Goal: Task Accomplishment & Management: Manage account settings

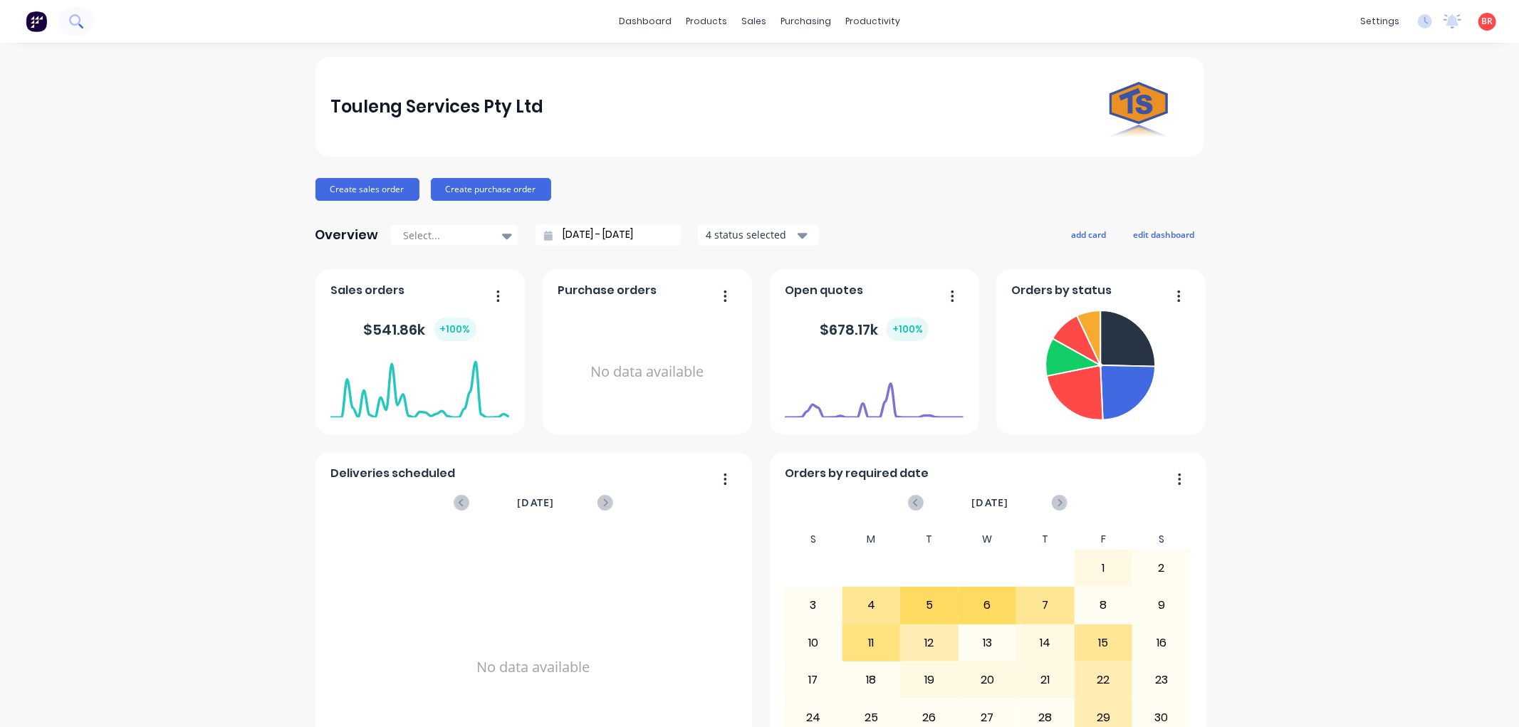
click at [73, 16] on icon at bounding box center [76, 21] width 14 height 14
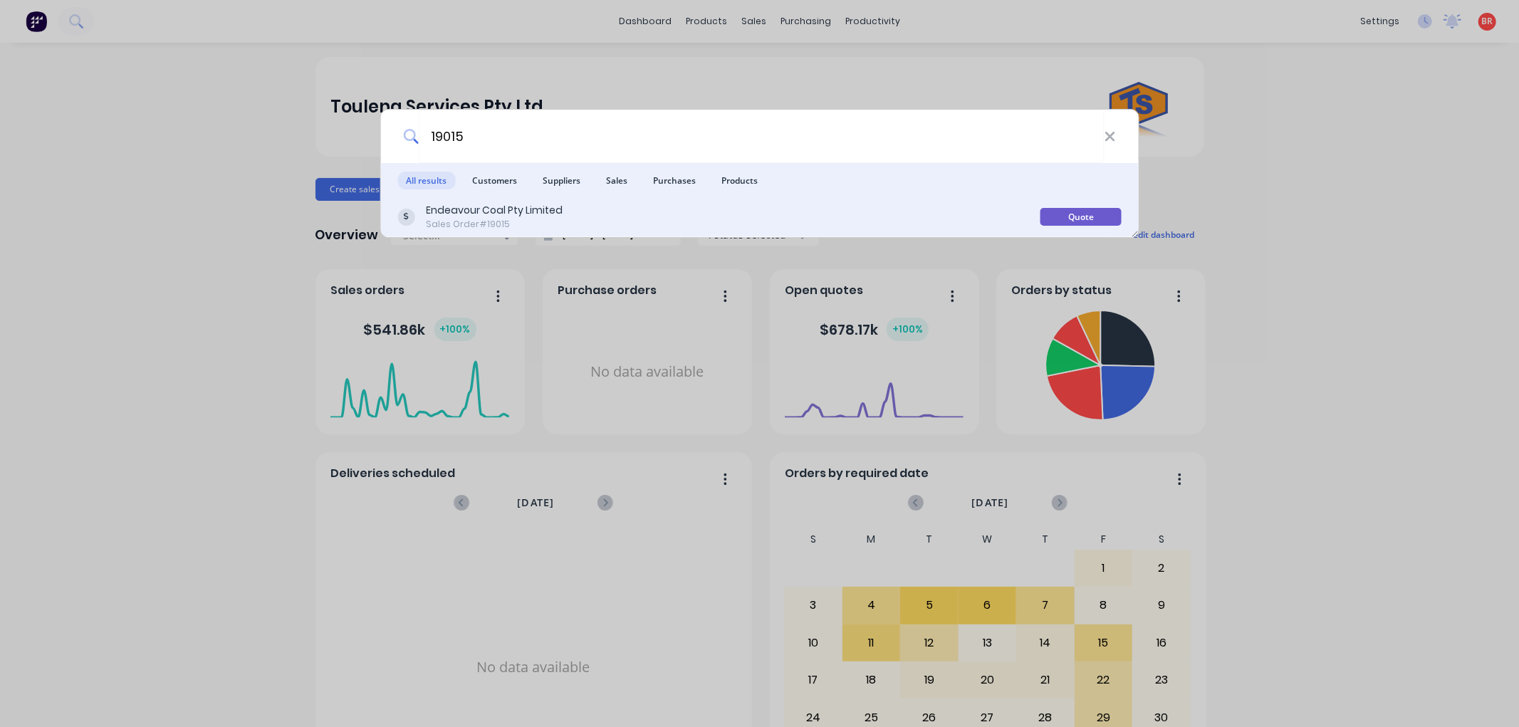
type input "19015"
click at [892, 215] on div "Endeavour Coal Pty Limited Sales Order #19015" at bounding box center [718, 217] width 643 height 28
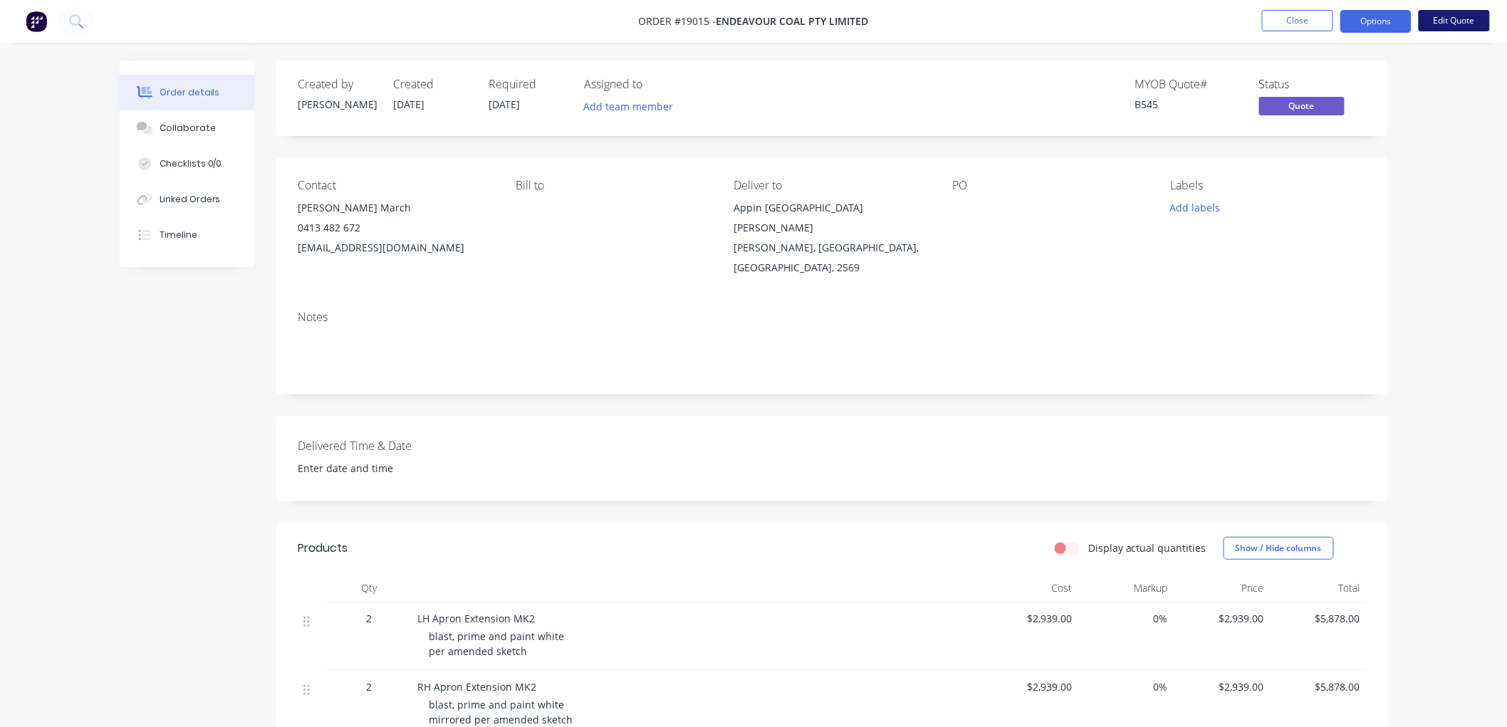
click at [1448, 26] on button "Edit Quote" at bounding box center [1454, 20] width 71 height 21
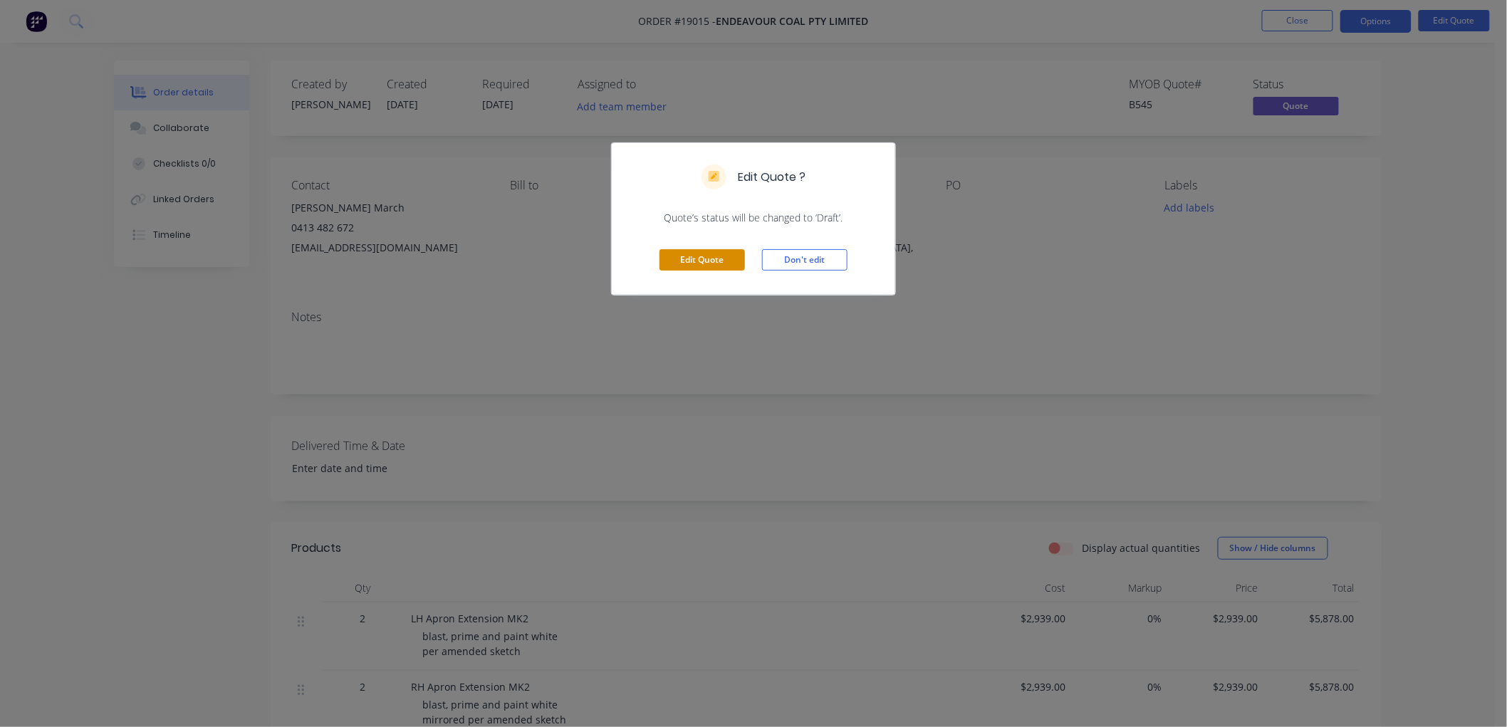
click at [714, 259] on button "Edit Quote" at bounding box center [701, 259] width 85 height 21
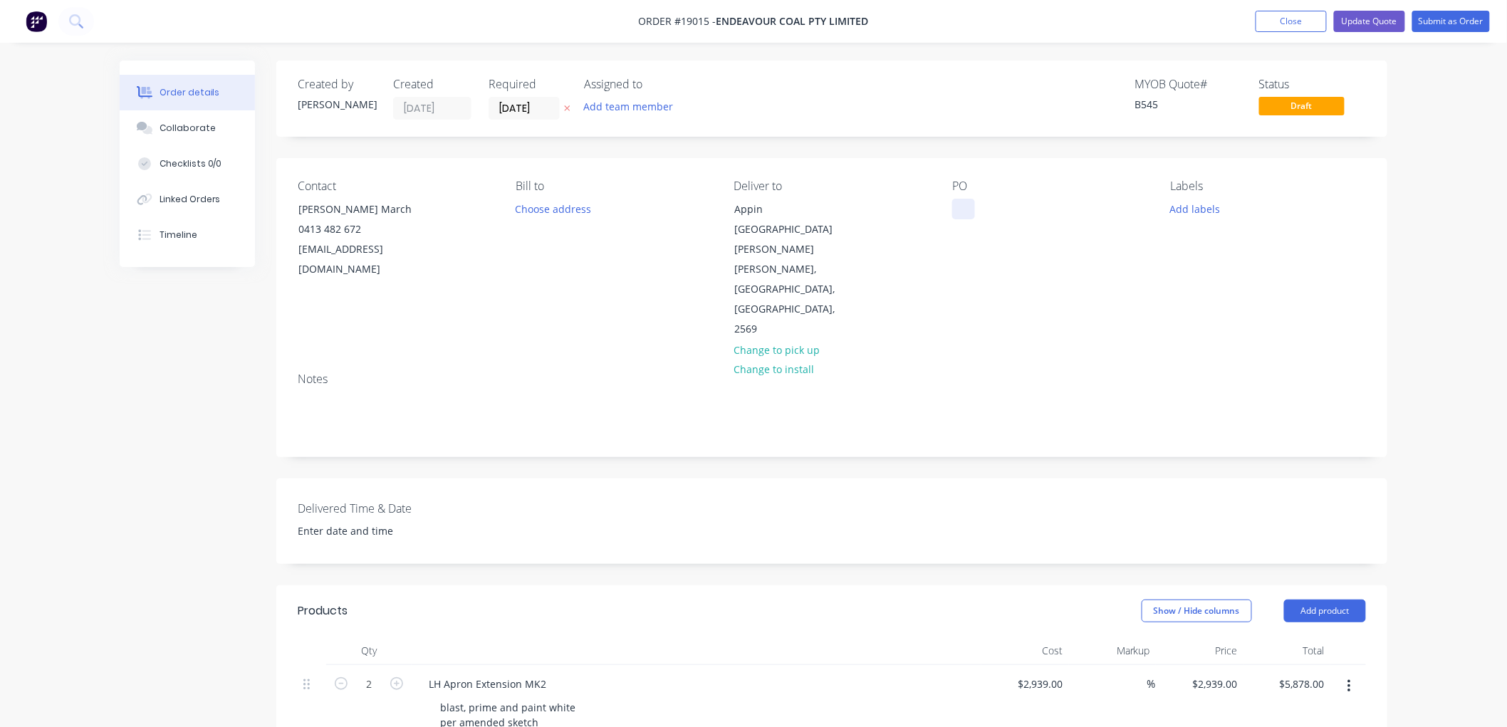
click at [966, 208] on div at bounding box center [963, 209] width 23 height 21
click at [1460, 165] on div "Order details Collaborate Checklists 0/0 Linked Orders Timeline Order details C…" at bounding box center [753, 617] width 1507 height 1234
click at [1436, 25] on button "Submit as Order" at bounding box center [1451, 21] width 78 height 21
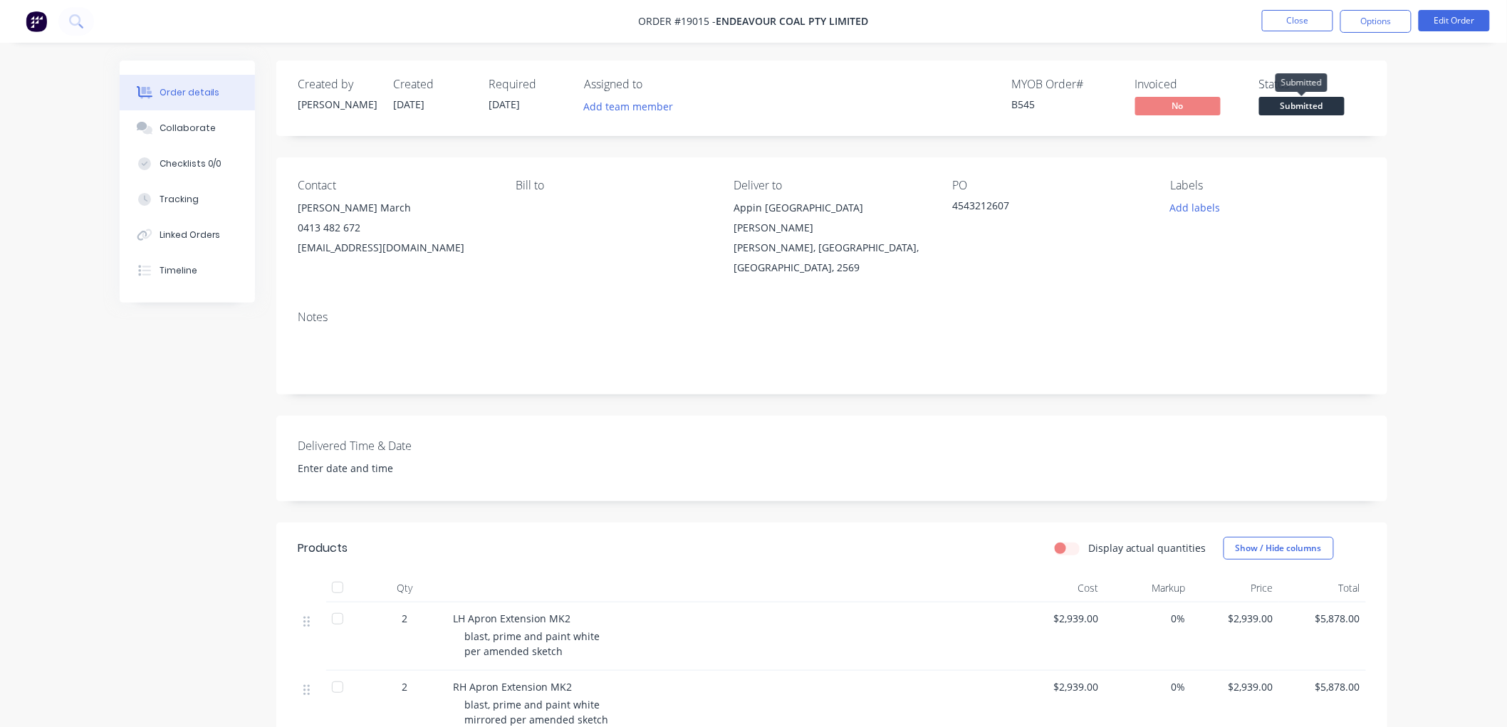
click at [1289, 100] on span "Submitted" at bounding box center [1301, 106] width 85 height 18
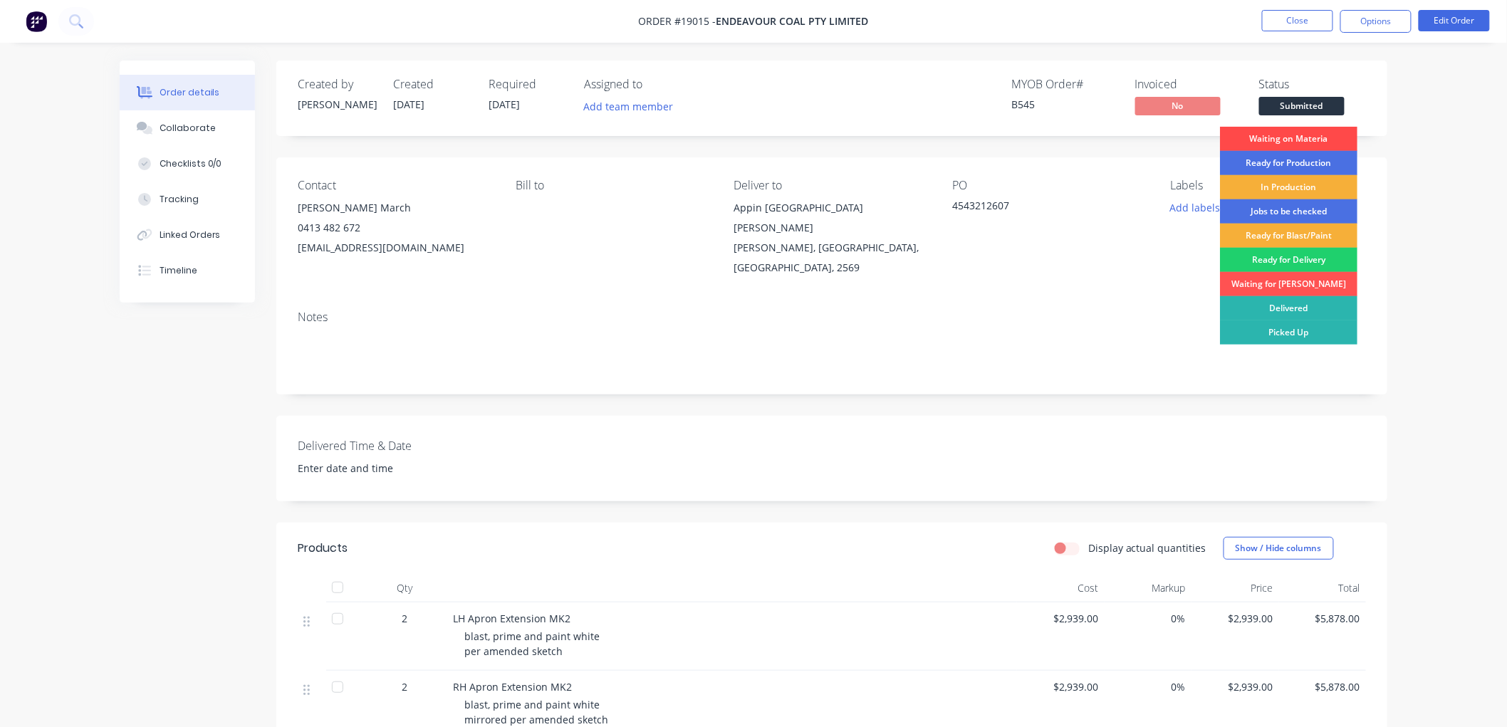
click at [1290, 139] on div "Waiting on Materia" at bounding box center [1288, 139] width 137 height 24
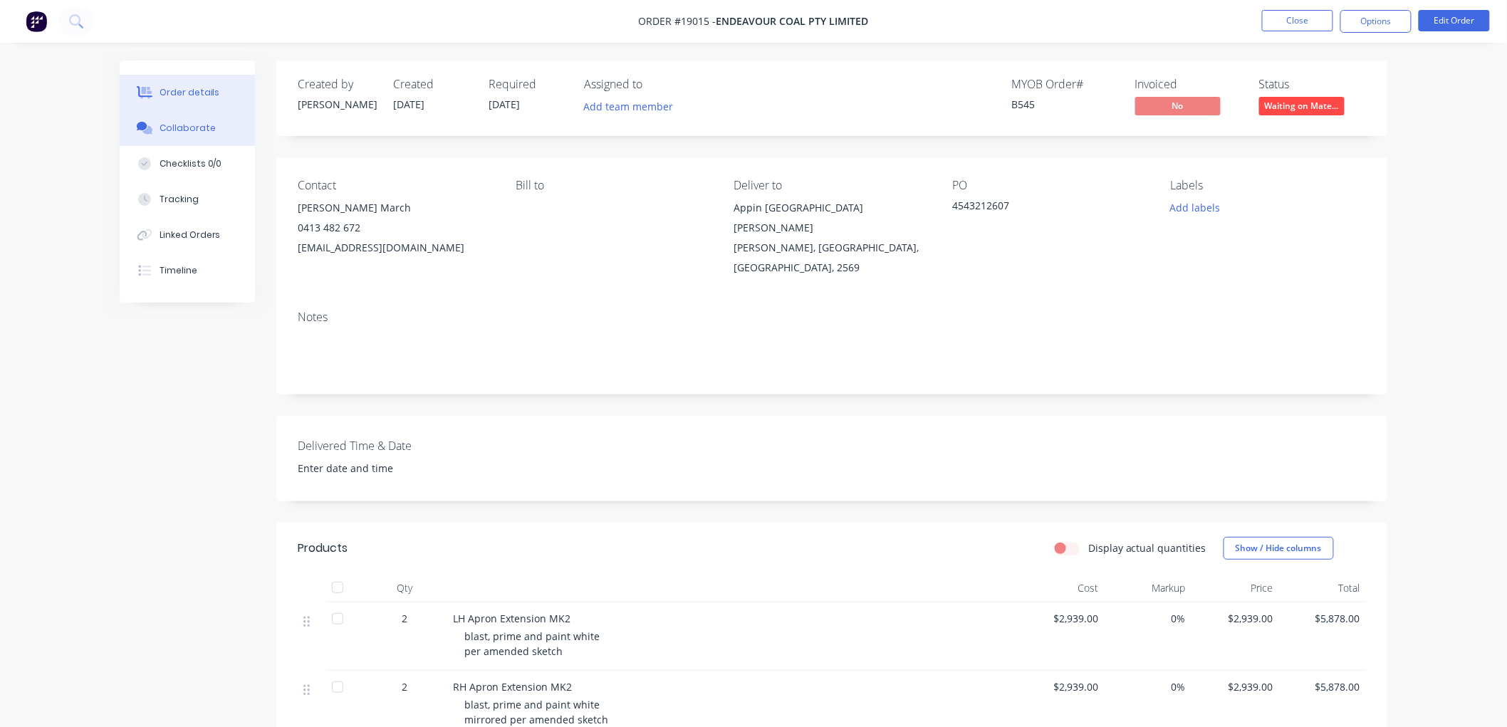
click at [189, 136] on button "Collaborate" at bounding box center [187, 128] width 135 height 36
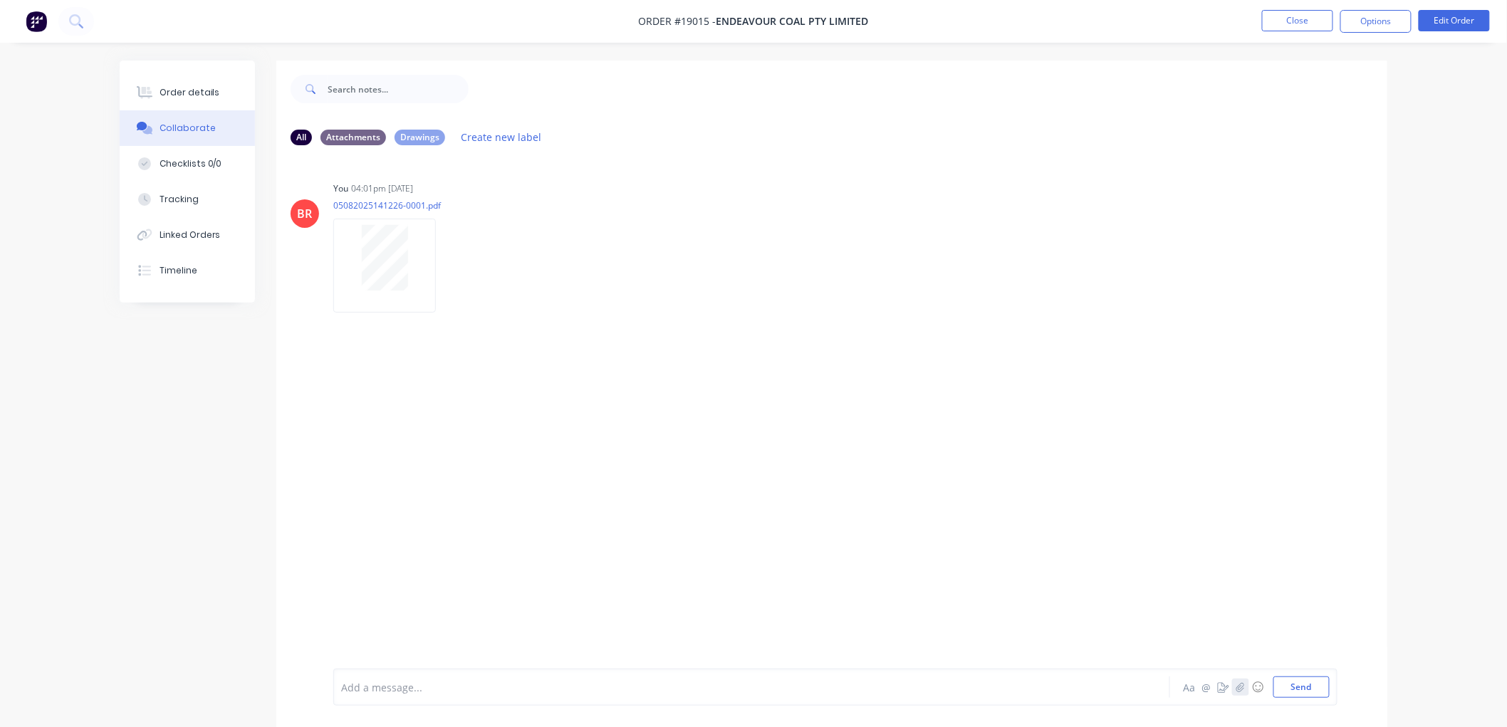
click at [1241, 685] on icon "button" at bounding box center [1240, 687] width 9 height 10
click at [1290, 689] on button "Send" at bounding box center [1301, 687] width 56 height 21
click at [196, 97] on div "Order details" at bounding box center [190, 92] width 61 height 13
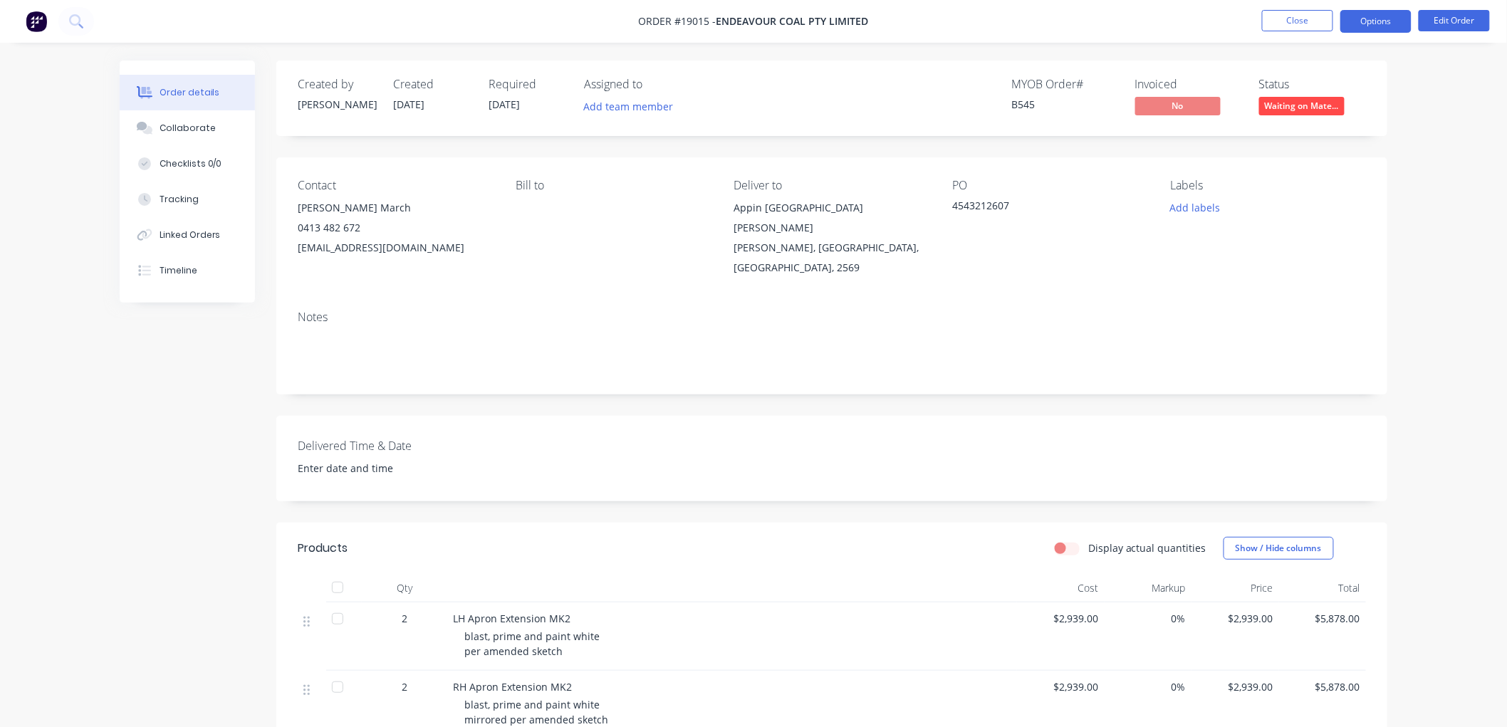
click at [1371, 20] on button "Options" at bounding box center [1375, 21] width 71 height 23
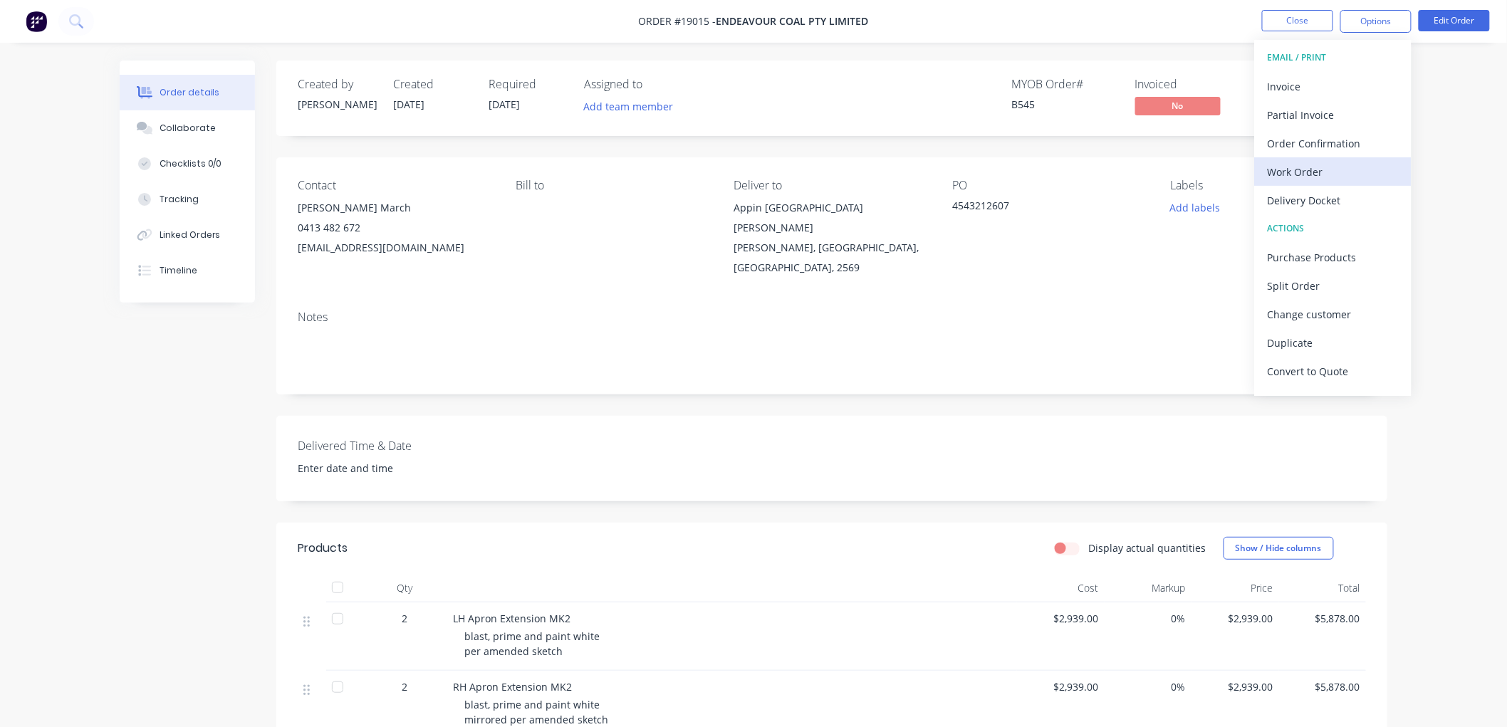
click at [1293, 168] on div "Work Order" at bounding box center [1333, 172] width 131 height 21
click at [1290, 168] on div "Custom" at bounding box center [1333, 172] width 131 height 21
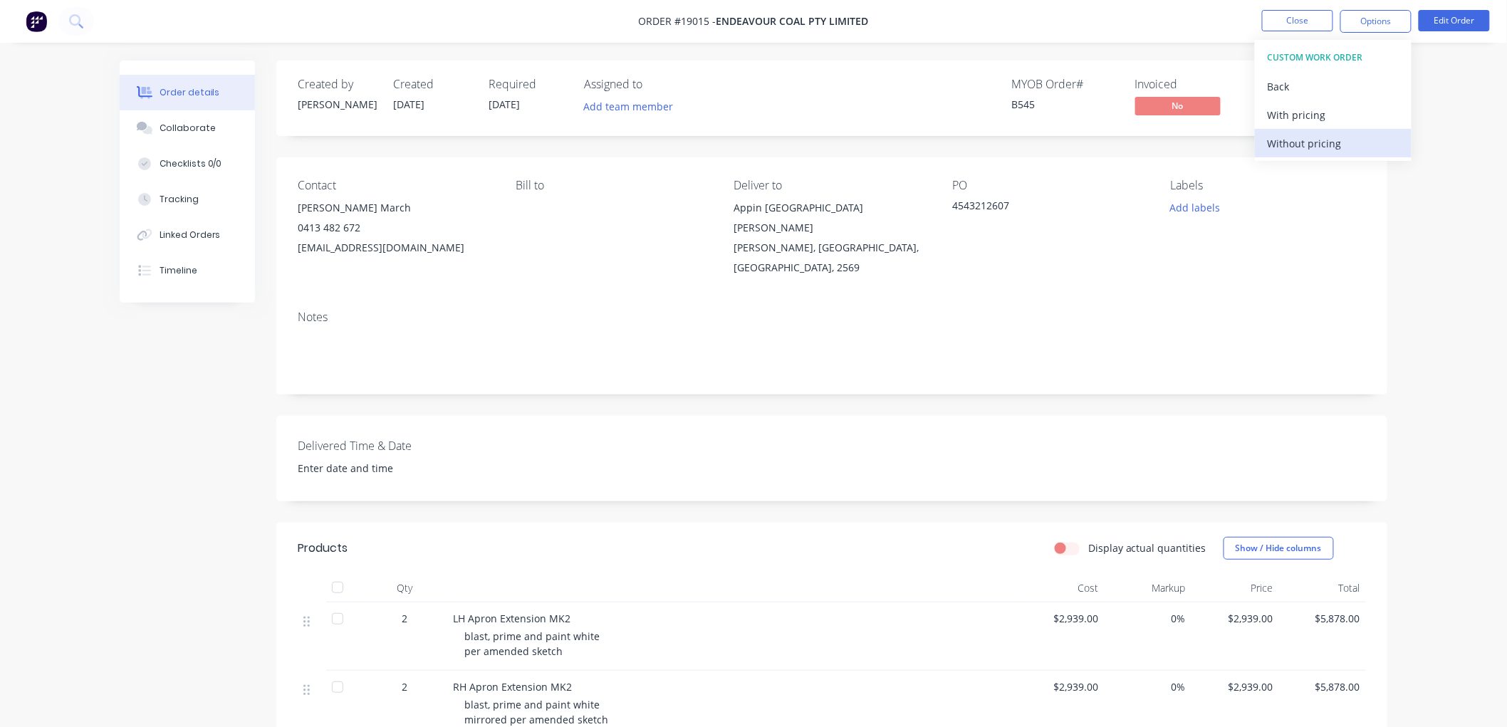
click at [1289, 151] on div "Without pricing" at bounding box center [1333, 143] width 131 height 21
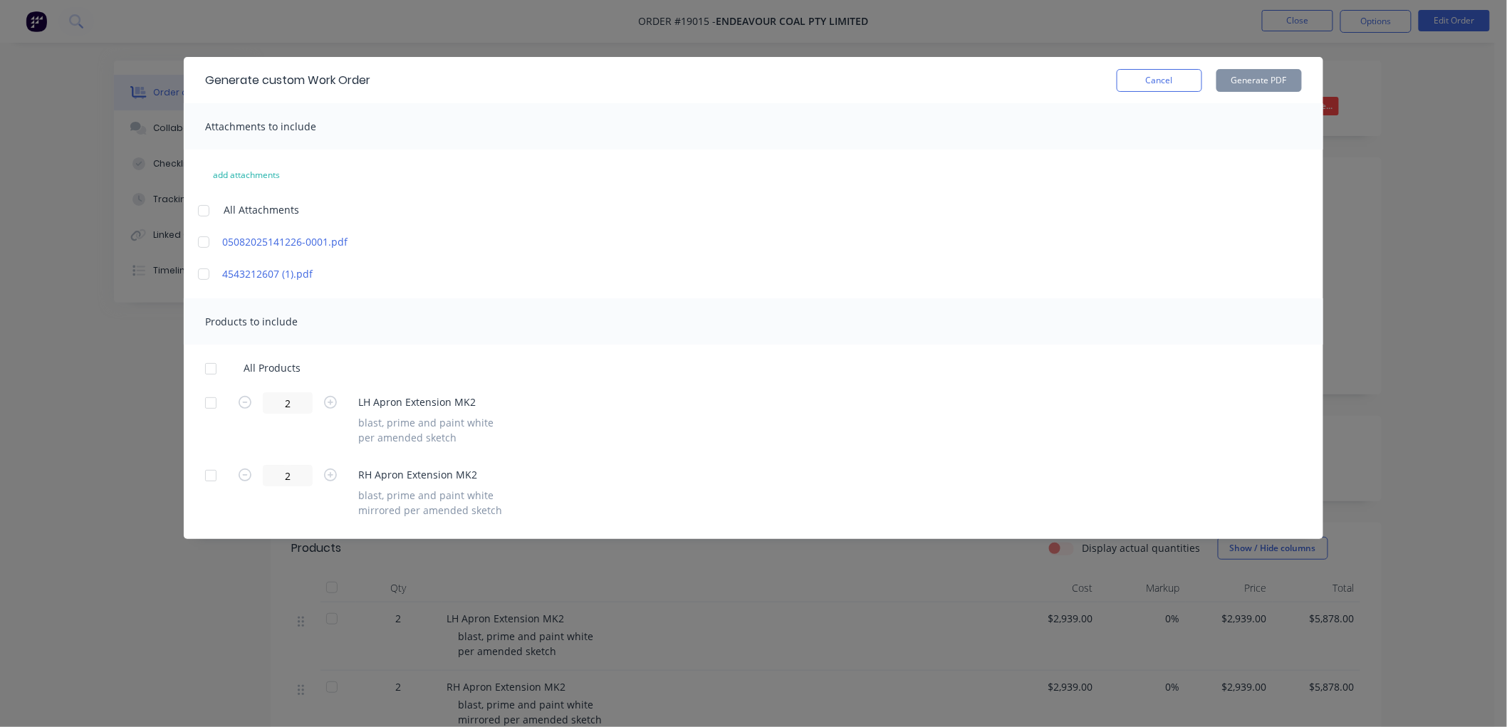
click at [197, 242] on div at bounding box center [203, 242] width 28 height 28
click at [209, 397] on div at bounding box center [211, 403] width 28 height 28
click at [207, 479] on div at bounding box center [211, 475] width 28 height 28
click at [1277, 83] on button "Generate PDF" at bounding box center [1258, 80] width 85 height 23
click at [1147, 87] on button "Cancel" at bounding box center [1159, 80] width 85 height 23
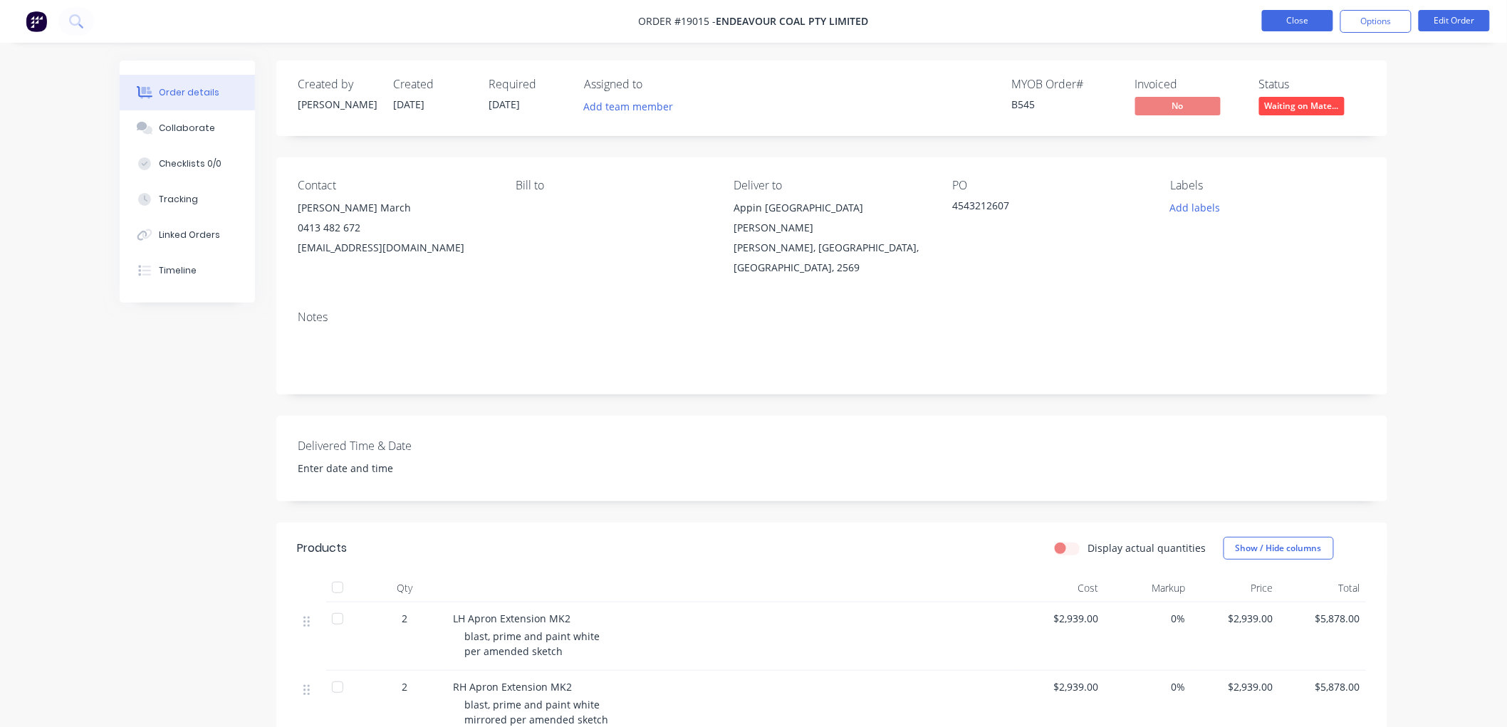
click at [1287, 24] on button "Close" at bounding box center [1297, 20] width 71 height 21
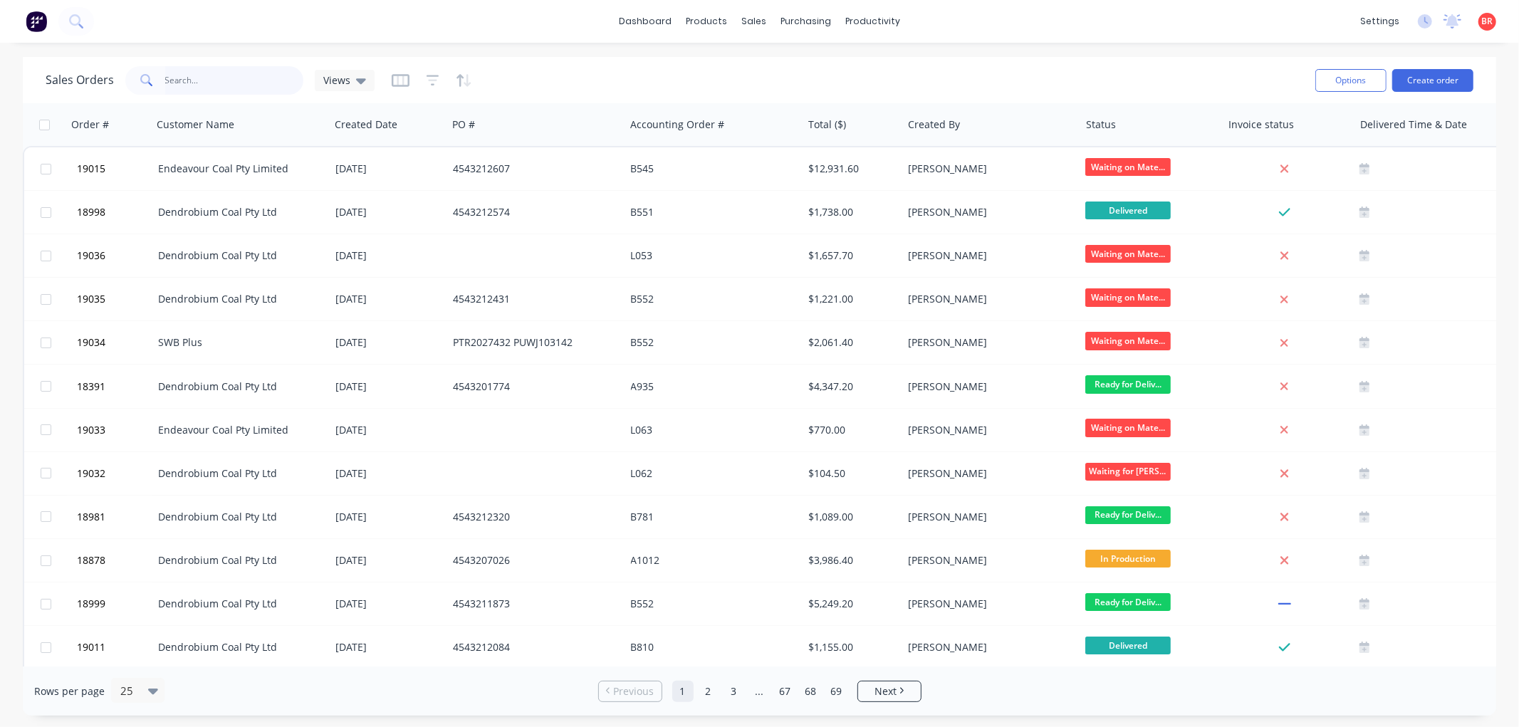
click at [192, 80] on input "text" at bounding box center [234, 80] width 139 height 28
click at [88, 24] on button at bounding box center [76, 21] width 36 height 28
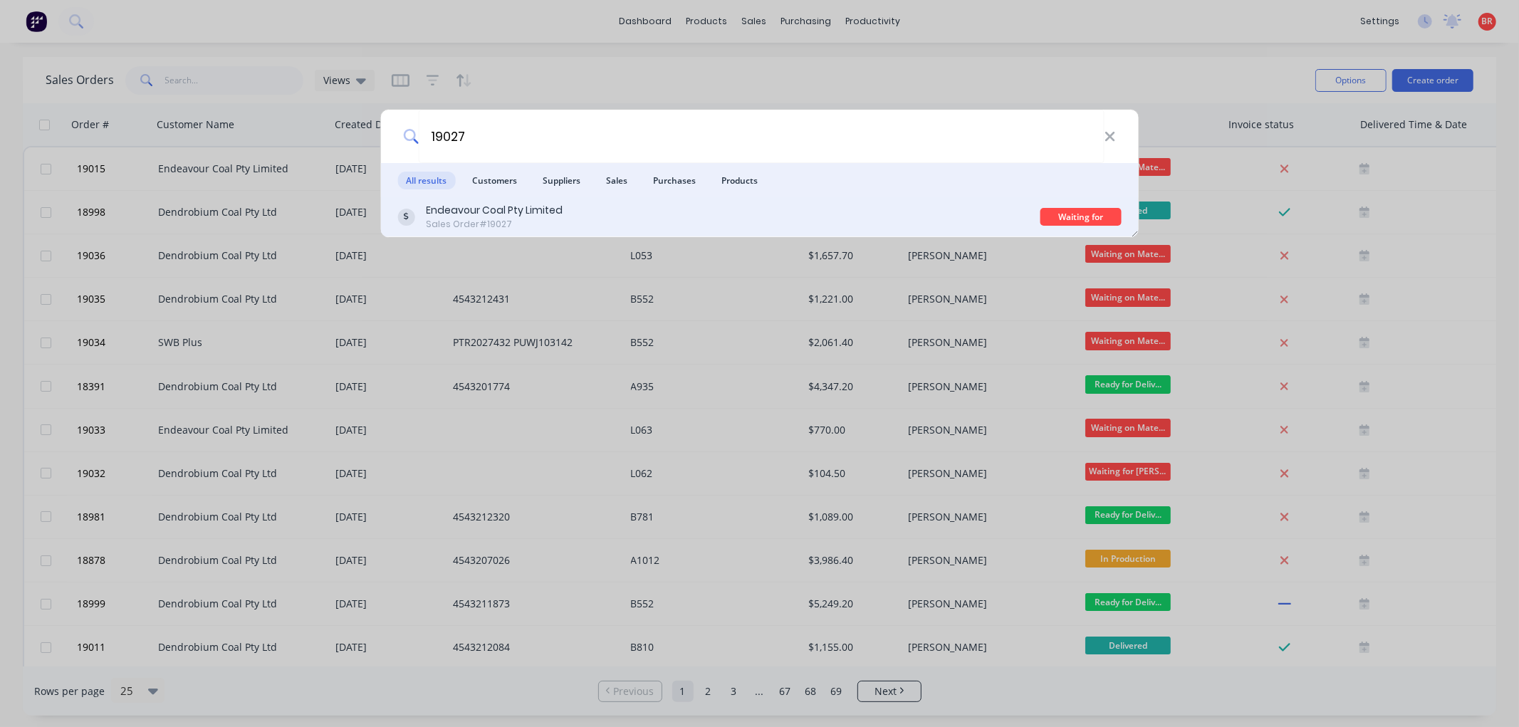
type input "19027"
click at [700, 212] on div "Endeavour Coal Pty Limited Sales Order #19027" at bounding box center [718, 217] width 643 height 28
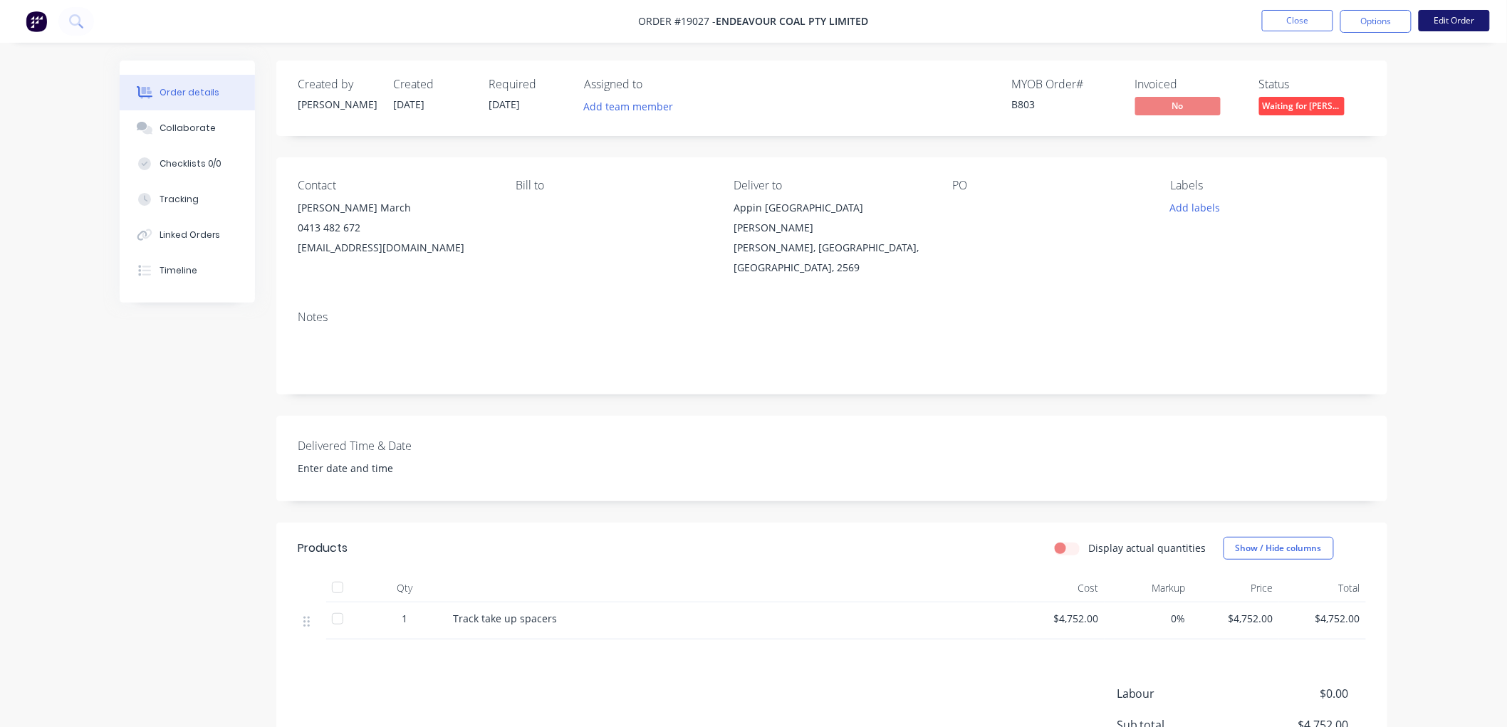
click at [1448, 18] on button "Edit Order" at bounding box center [1454, 20] width 71 height 21
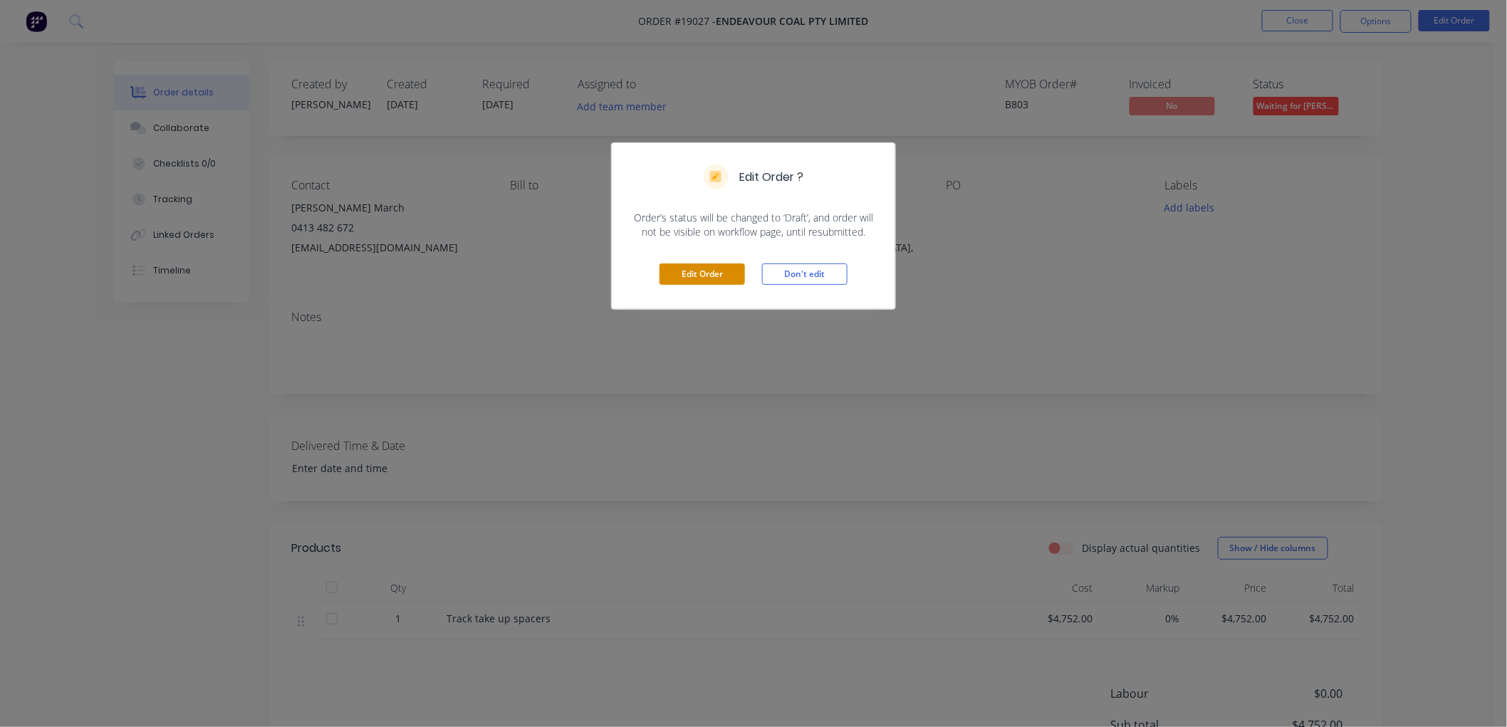
click at [675, 278] on button "Edit Order" at bounding box center [701, 273] width 85 height 21
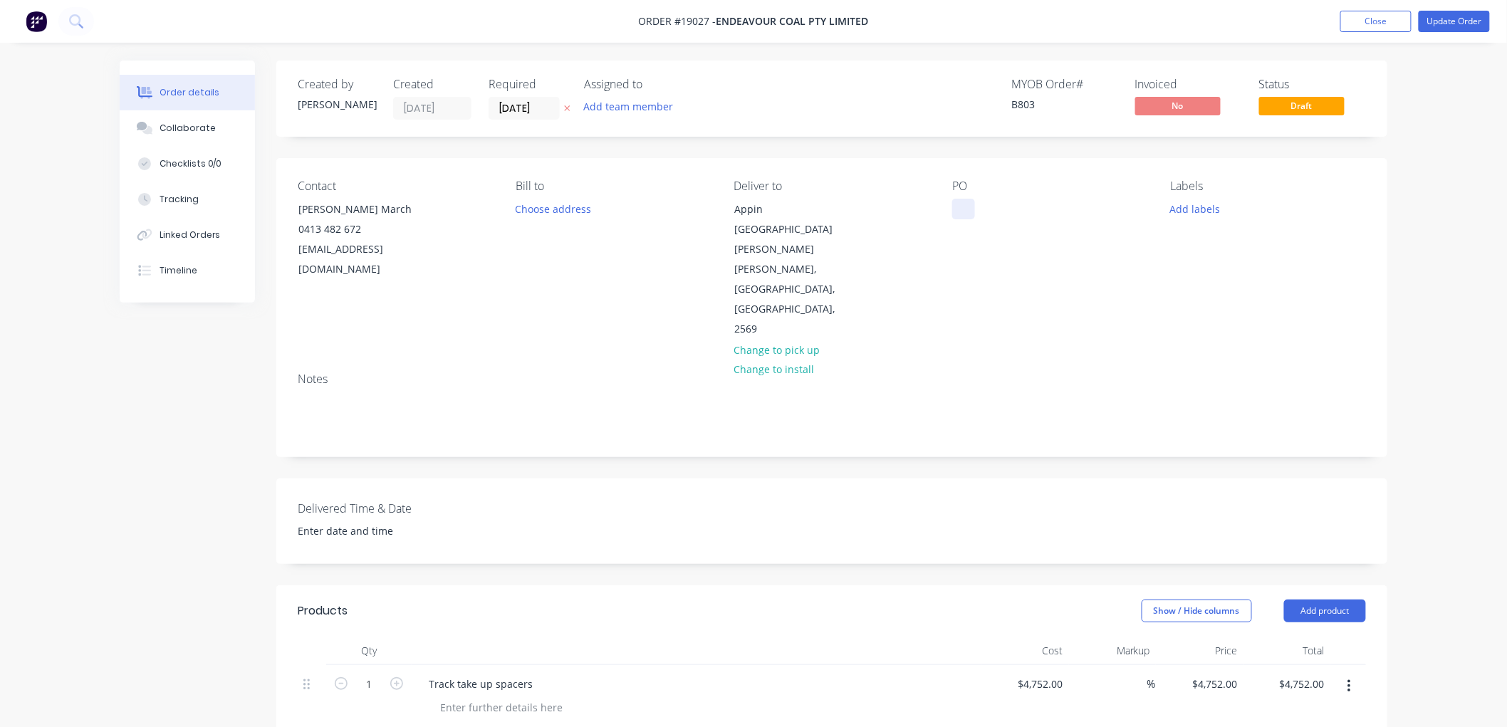
click at [960, 212] on div at bounding box center [963, 209] width 23 height 21
click at [1436, 20] on button "Update Order" at bounding box center [1454, 21] width 71 height 21
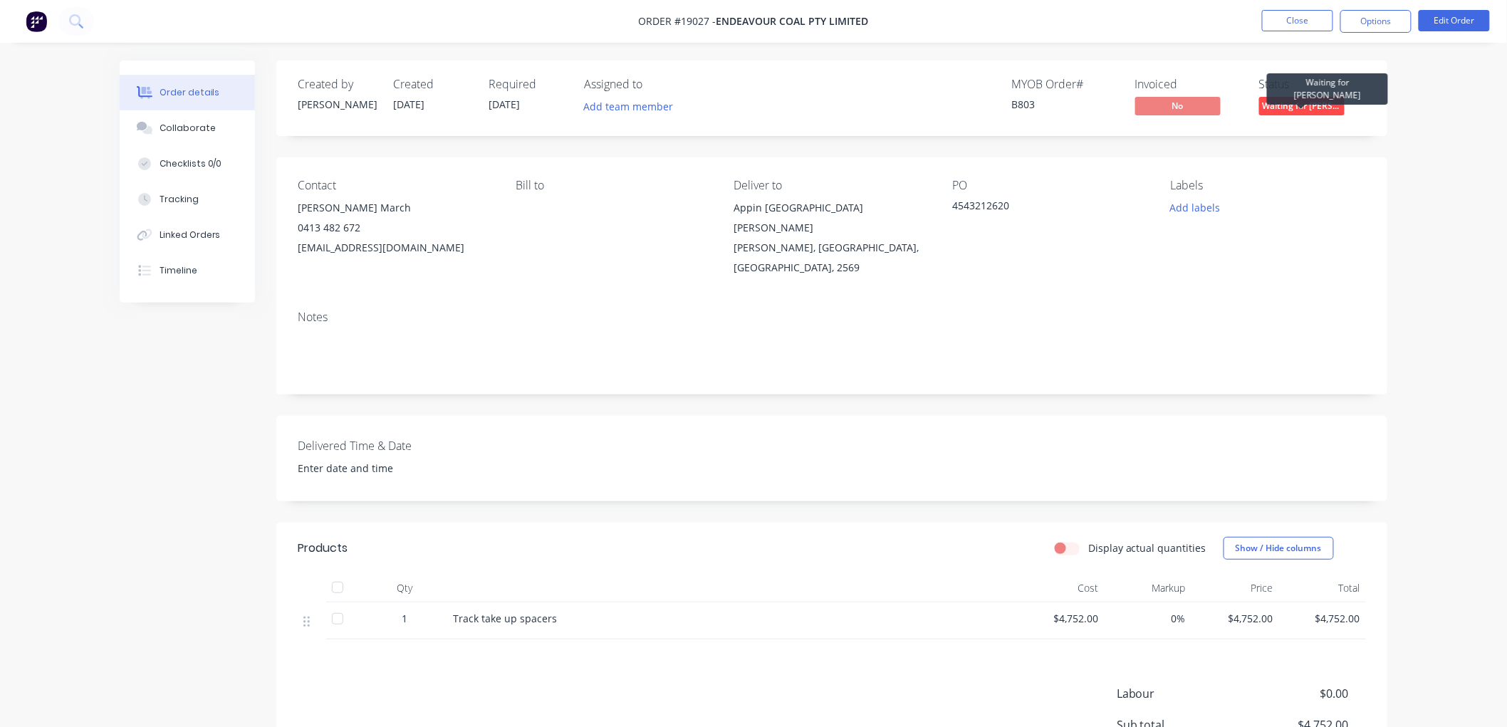
click at [1301, 103] on span "Waiting for [PERSON_NAME]" at bounding box center [1301, 106] width 85 height 18
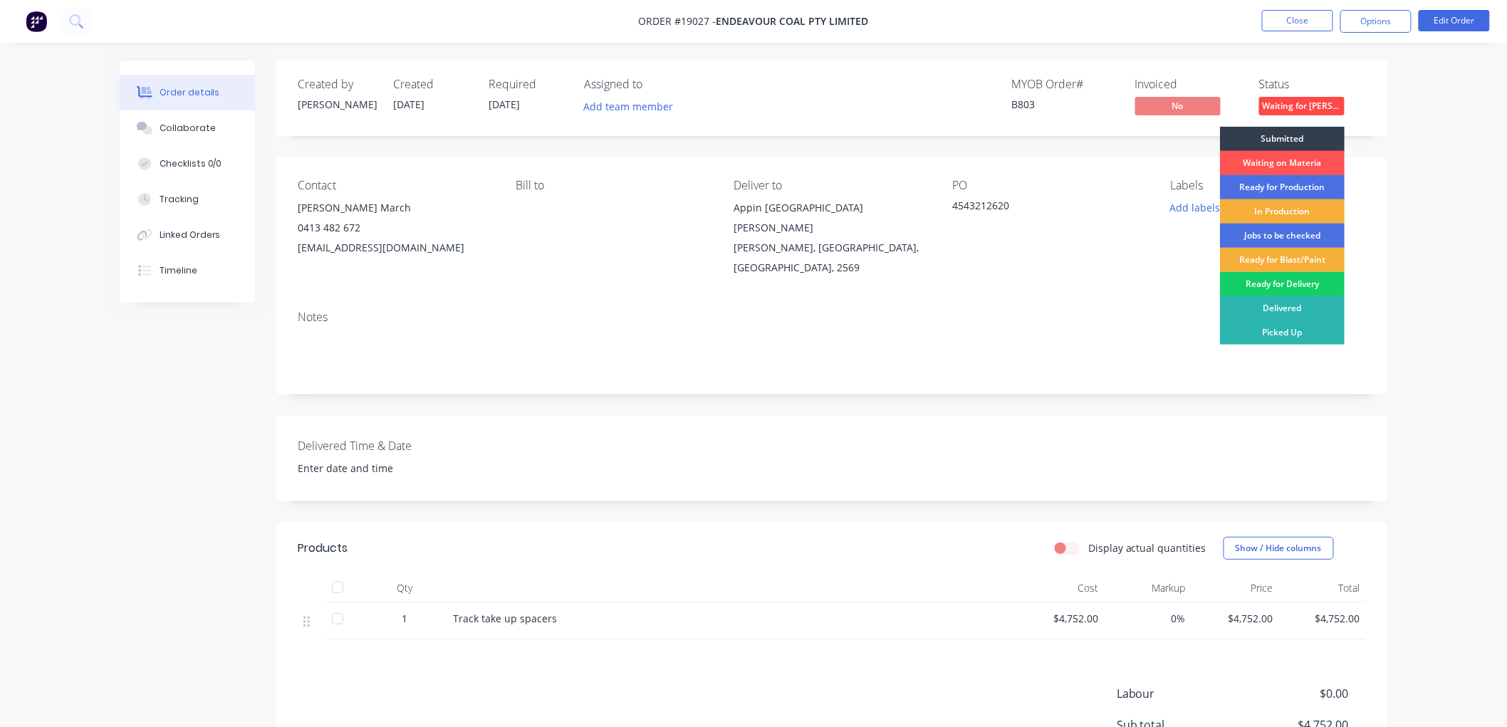
click at [1277, 286] on div "Ready for Delivery" at bounding box center [1282, 284] width 125 height 24
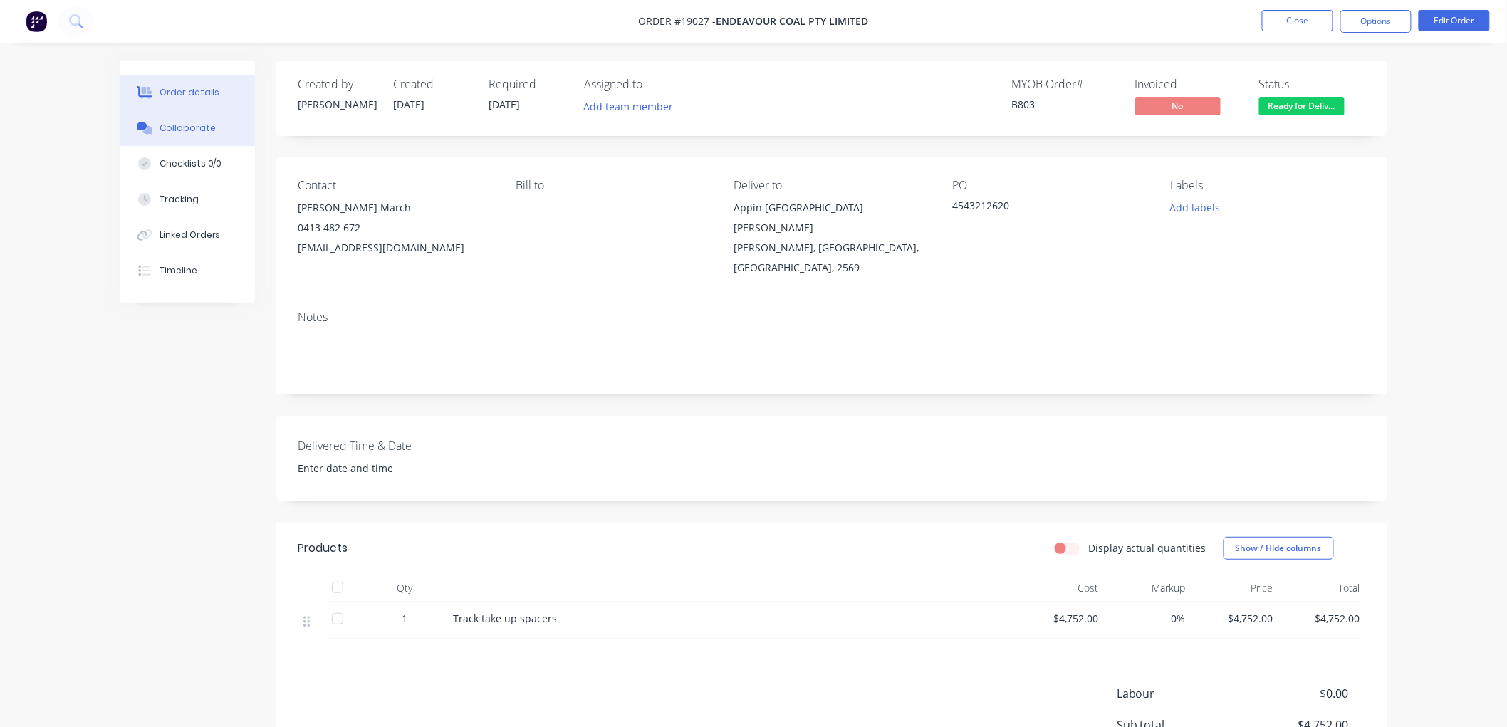
click at [186, 123] on div "Collaborate" at bounding box center [188, 128] width 56 height 13
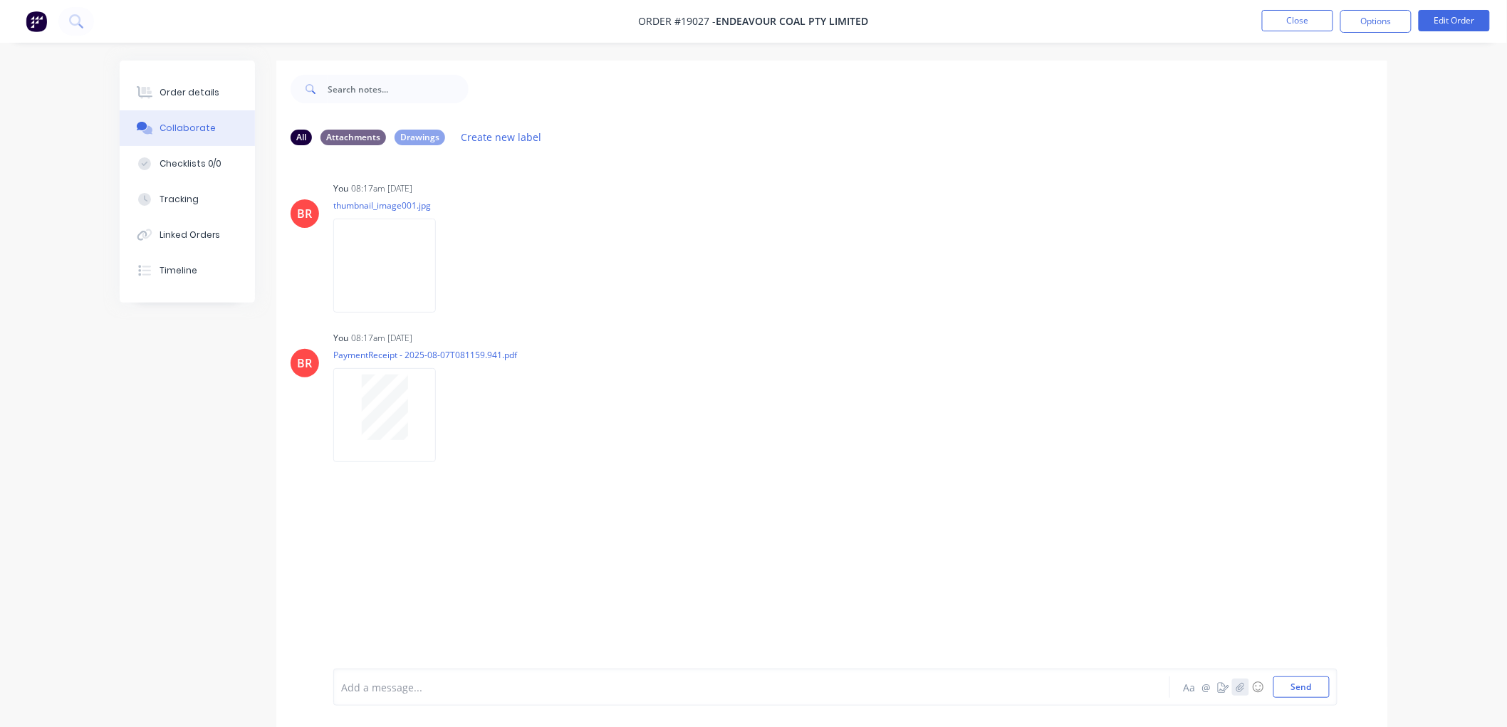
click at [1237, 688] on icon "button" at bounding box center [1240, 687] width 9 height 10
click at [1285, 685] on button "Send" at bounding box center [1301, 687] width 56 height 21
click at [199, 94] on div "Order details" at bounding box center [190, 92] width 61 height 13
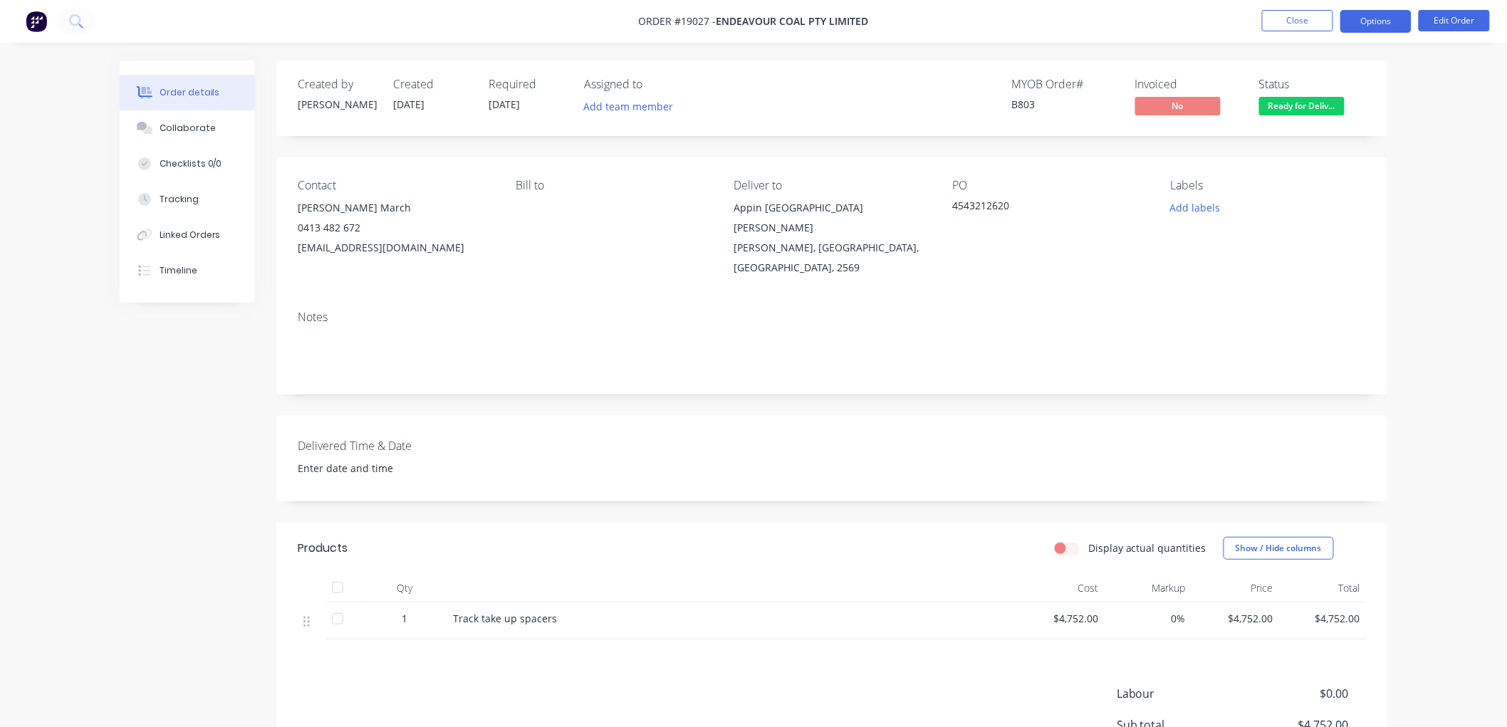
click at [1372, 24] on button "Options" at bounding box center [1375, 21] width 71 height 23
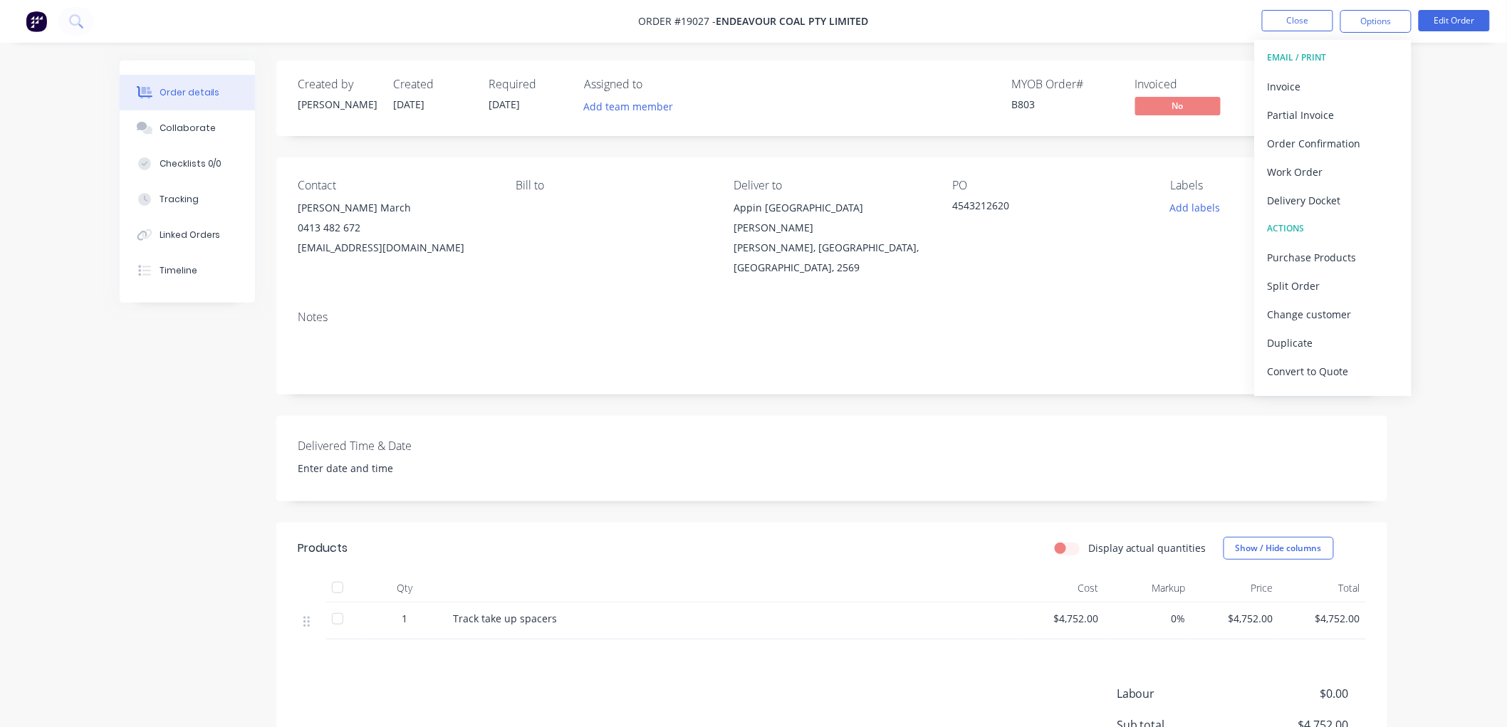
click at [1306, 211] on button "Delivery Docket" at bounding box center [1333, 200] width 157 height 28
click at [1296, 147] on div "Without pricing" at bounding box center [1333, 143] width 131 height 21
click at [1434, 117] on div "Order details Collaborate Checklists 0/0 Tracking Linked Orders Timeline Order …" at bounding box center [753, 446] width 1507 height 893
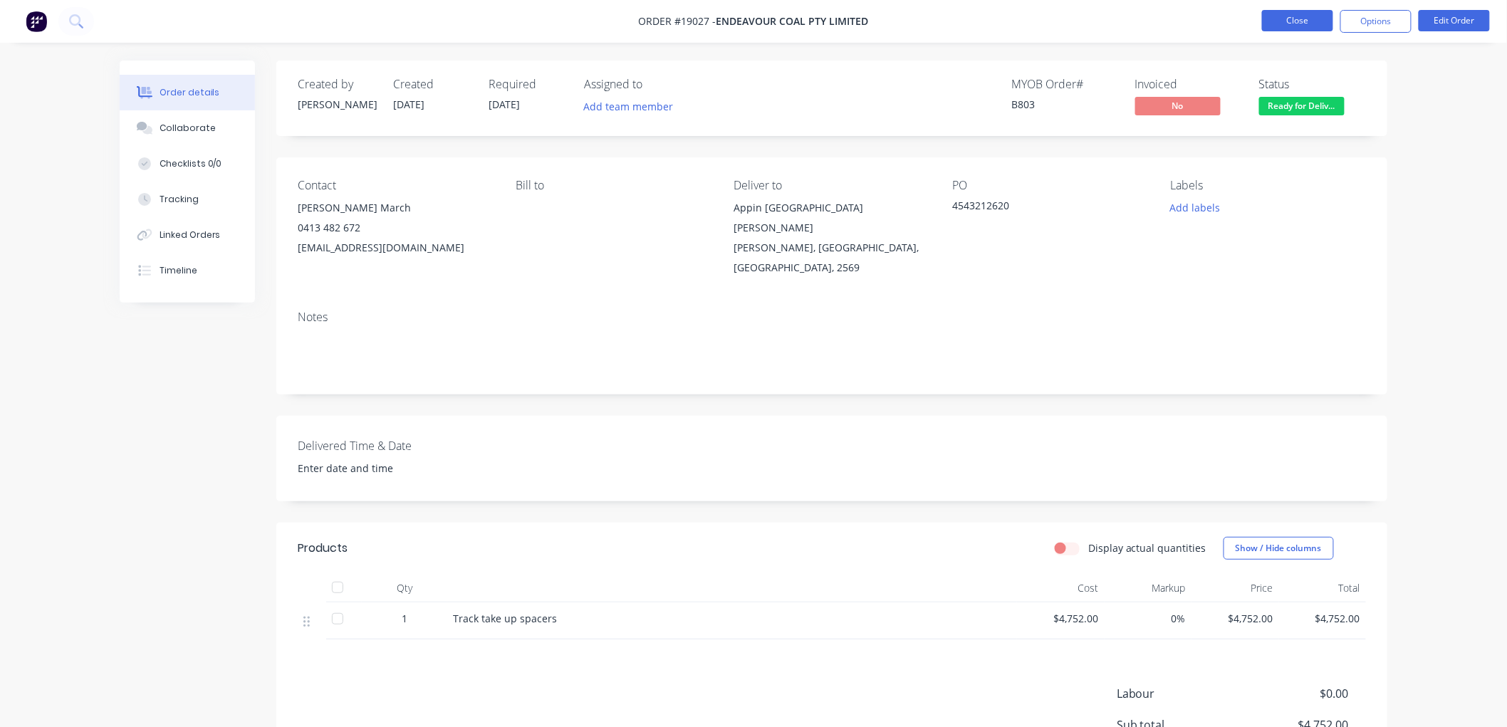
click at [1290, 24] on button "Close" at bounding box center [1297, 20] width 71 height 21
